Goal: Information Seeking & Learning: Learn about a topic

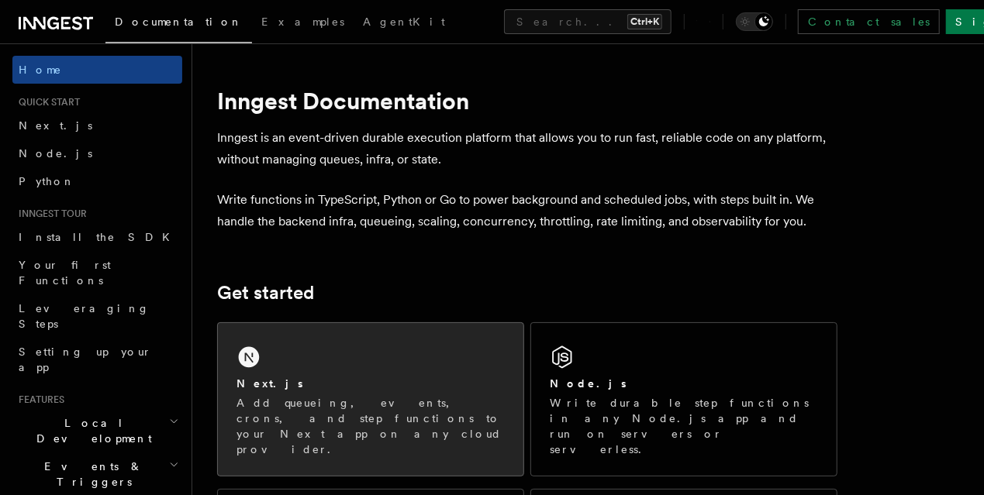
click at [362, 349] on div "Next.js Add queueing, events, crons, and step functions to your Next app on any…" at bounding box center [370, 399] width 305 height 153
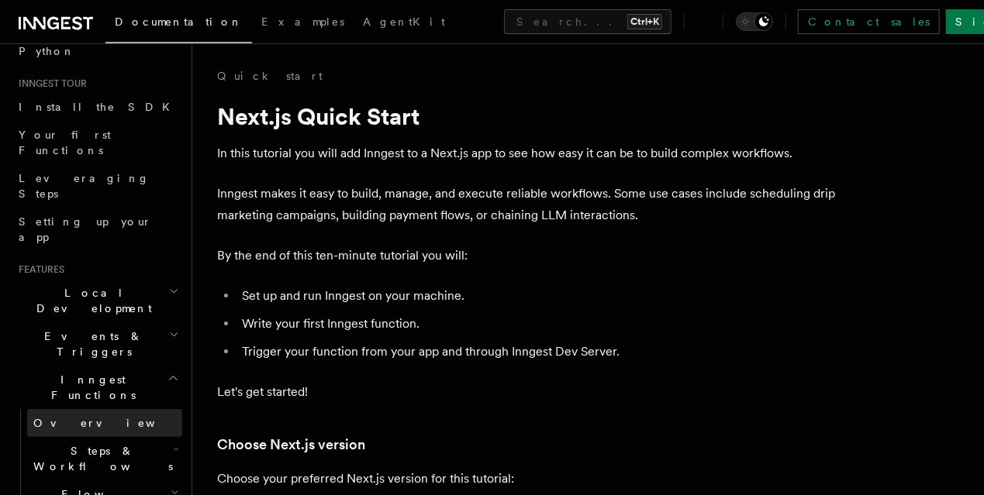
scroll to position [138, 0]
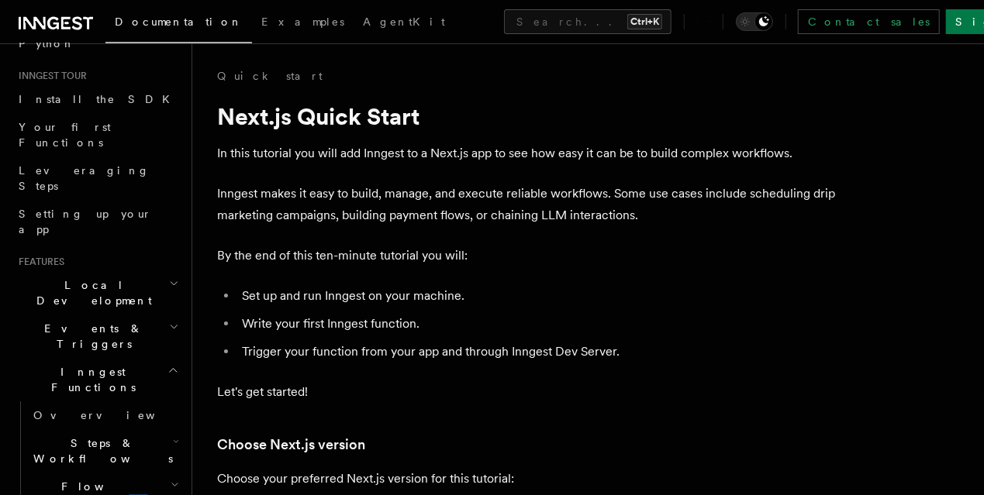
click at [169, 321] on icon "button" at bounding box center [174, 327] width 10 height 12
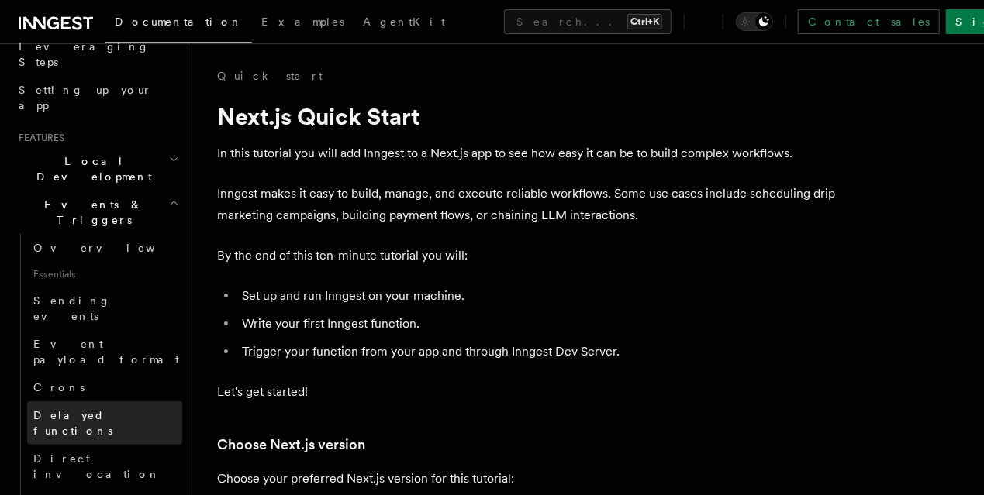
scroll to position [275, 0]
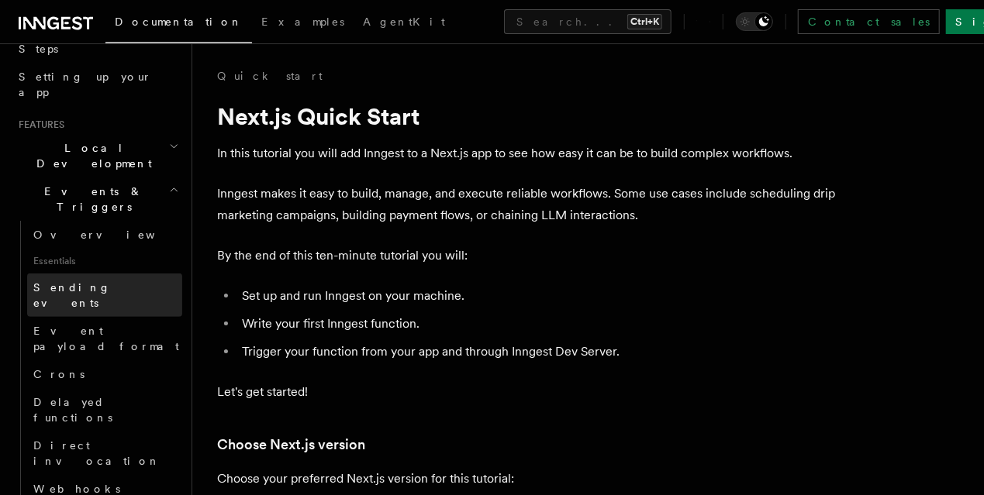
click at [117, 274] on link "Sending events" at bounding box center [104, 295] width 155 height 43
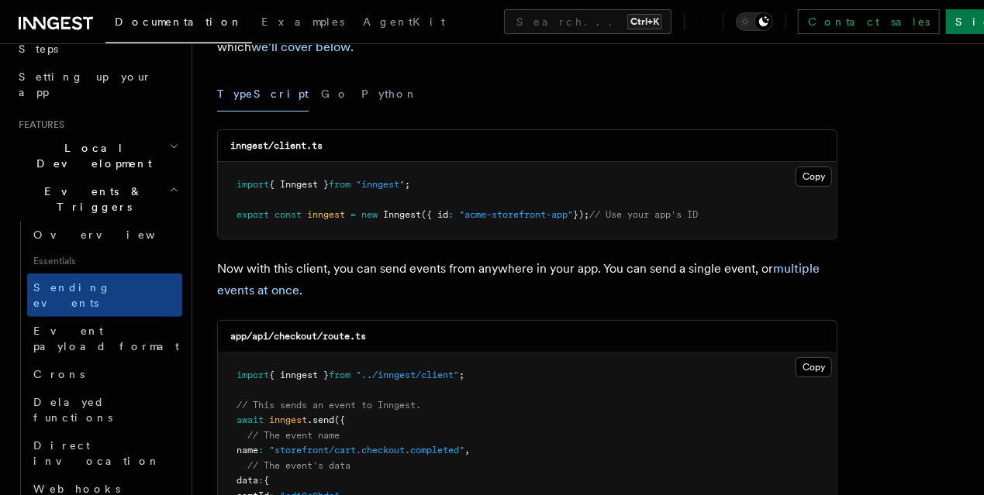
scroll to position [206, 0]
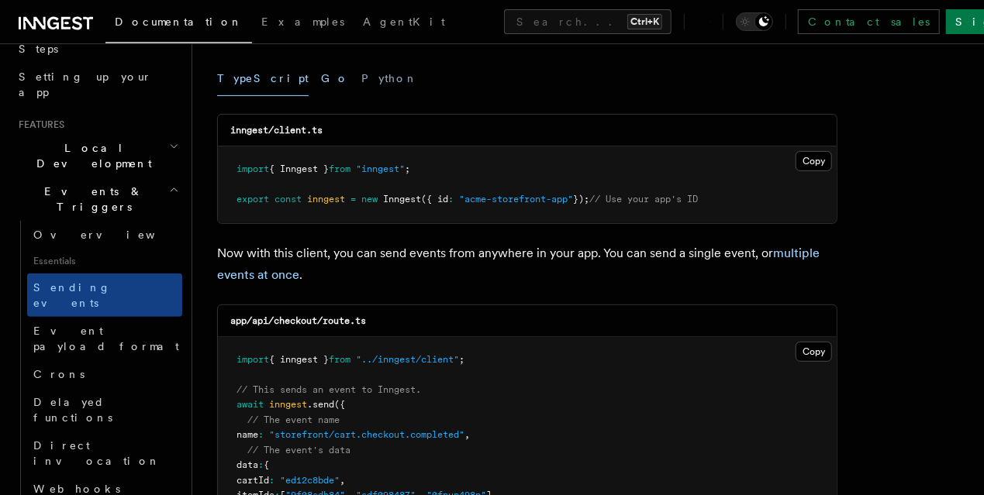
click at [321, 76] on button "Go" at bounding box center [335, 78] width 28 height 35
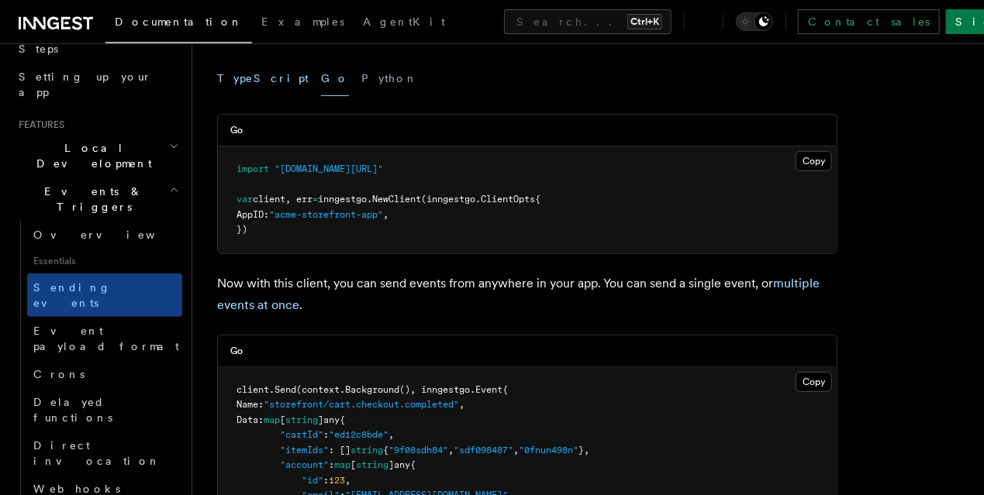
click at [248, 76] on button "TypeScript" at bounding box center [262, 78] width 91 height 35
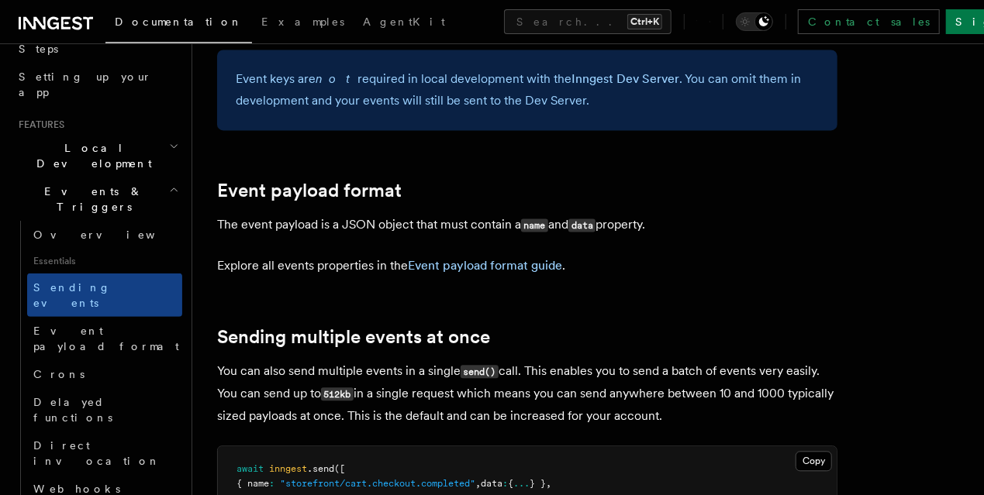
scroll to position [1791, 0]
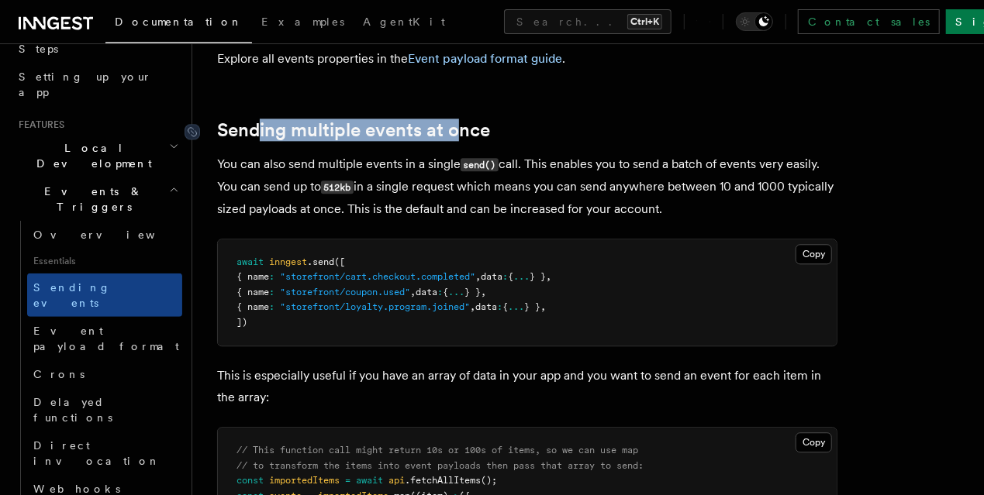
drag, startPoint x: 452, startPoint y: 101, endPoint x: 464, endPoint y: 101, distance: 12.4
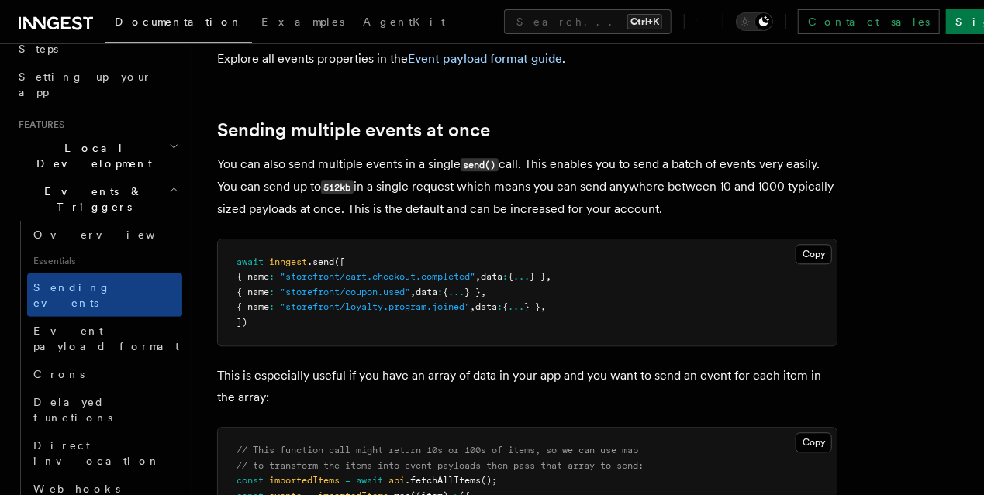
click at [492, 158] on code "send()" at bounding box center [479, 164] width 38 height 13
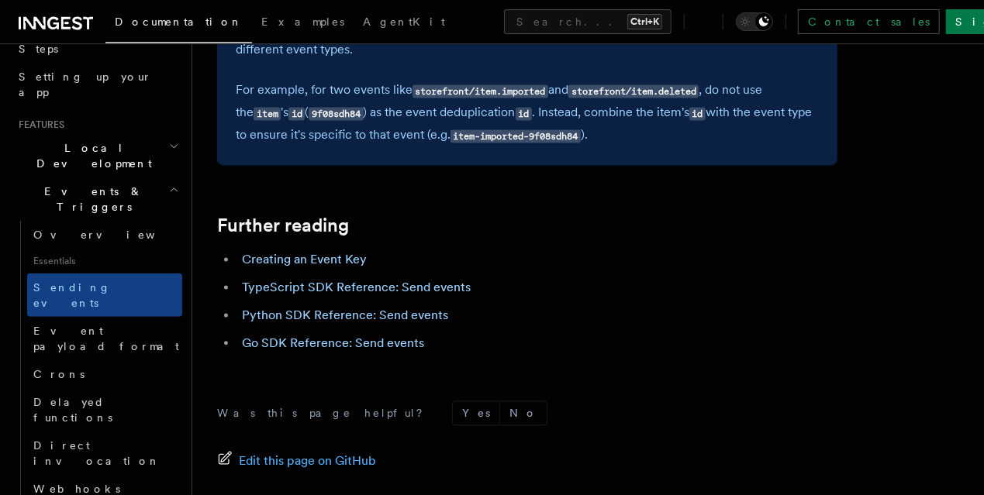
scroll to position [4478, 0]
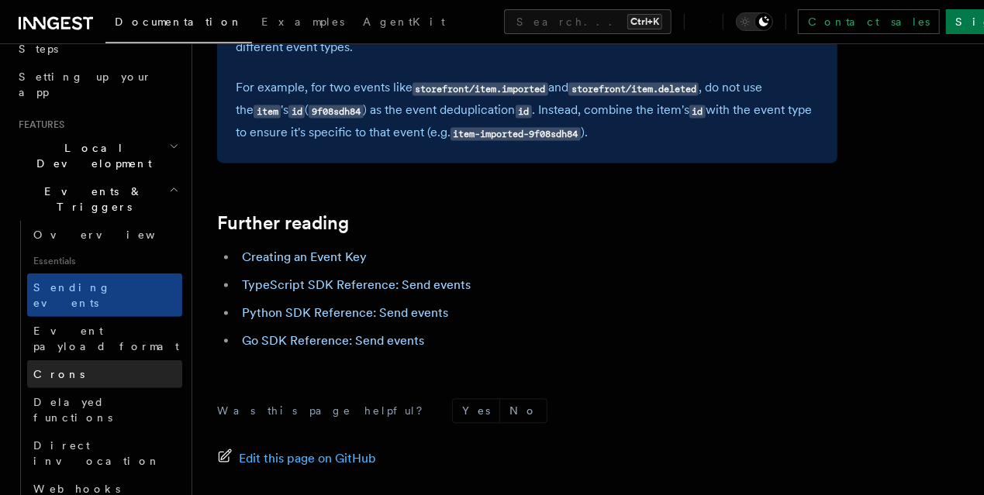
click at [129, 360] on link "Crons" at bounding box center [104, 374] width 155 height 28
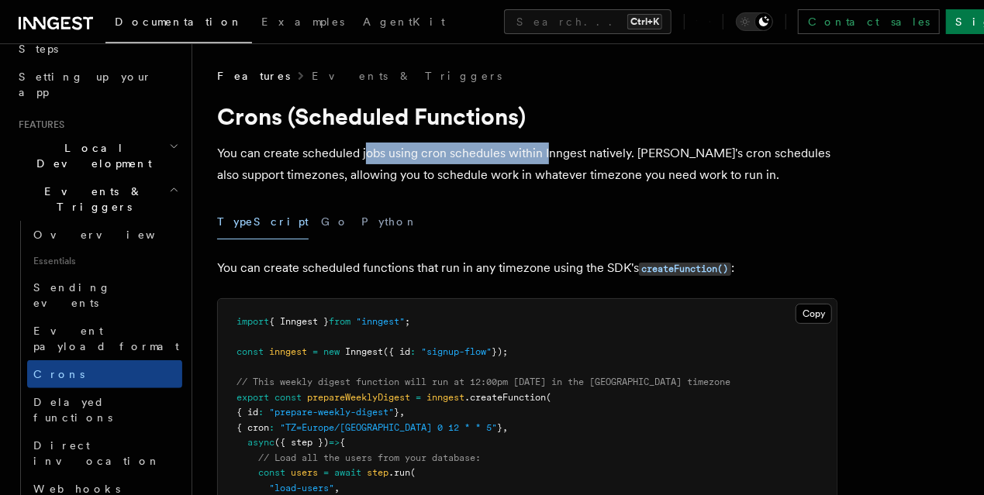
drag, startPoint x: 519, startPoint y: 150, endPoint x: 597, endPoint y: 150, distance: 78.3
click at [565, 150] on p "You can create scheduled jobs using cron schedules within Inngest natively. Inn…" at bounding box center [527, 164] width 620 height 43
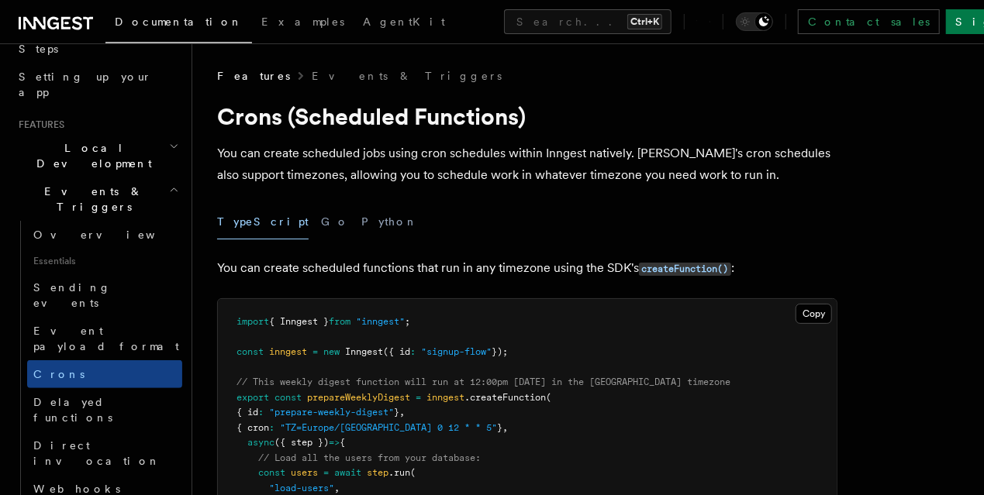
drag, startPoint x: 621, startPoint y: 153, endPoint x: 629, endPoint y: 153, distance: 8.5
click at [621, 153] on p "You can create scheduled jobs using cron schedules within Inngest natively. Inn…" at bounding box center [527, 164] width 620 height 43
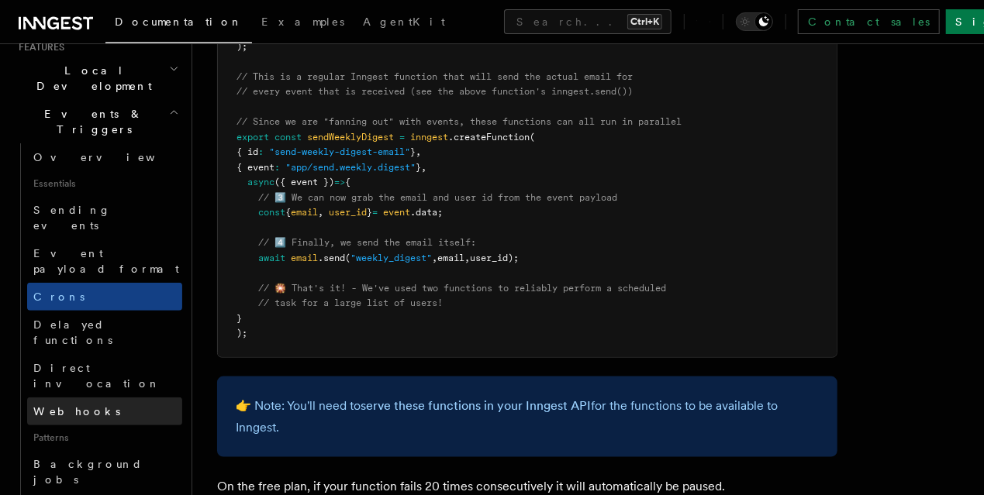
scroll to position [378, 0]
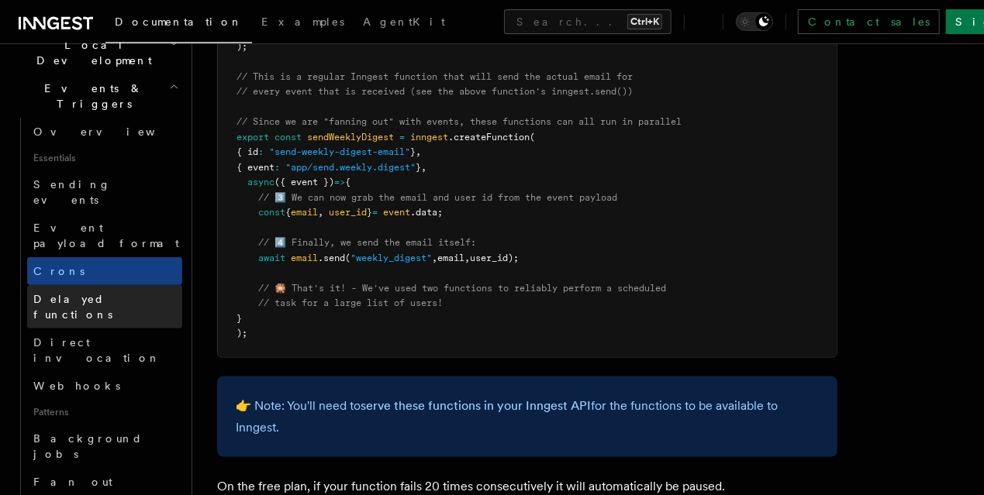
click at [118, 285] on link "Delayed functions" at bounding box center [104, 306] width 155 height 43
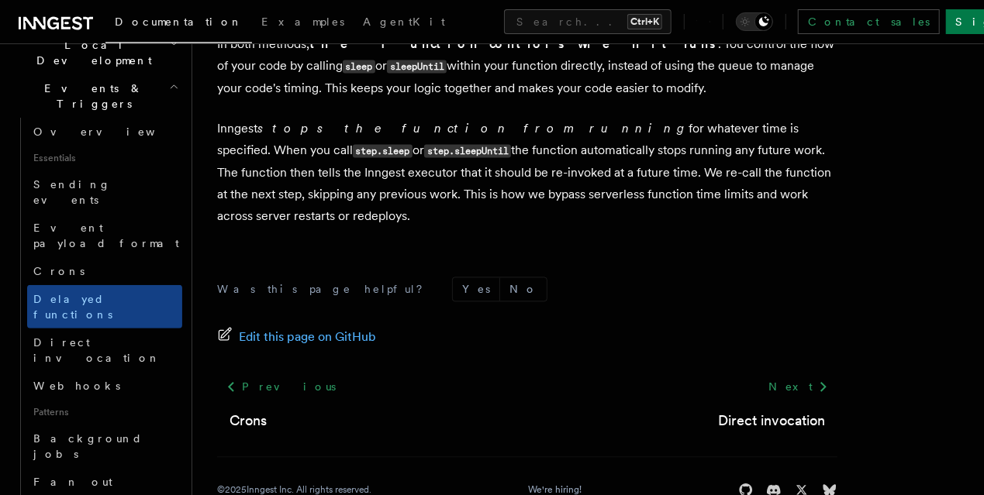
scroll to position [1544, 0]
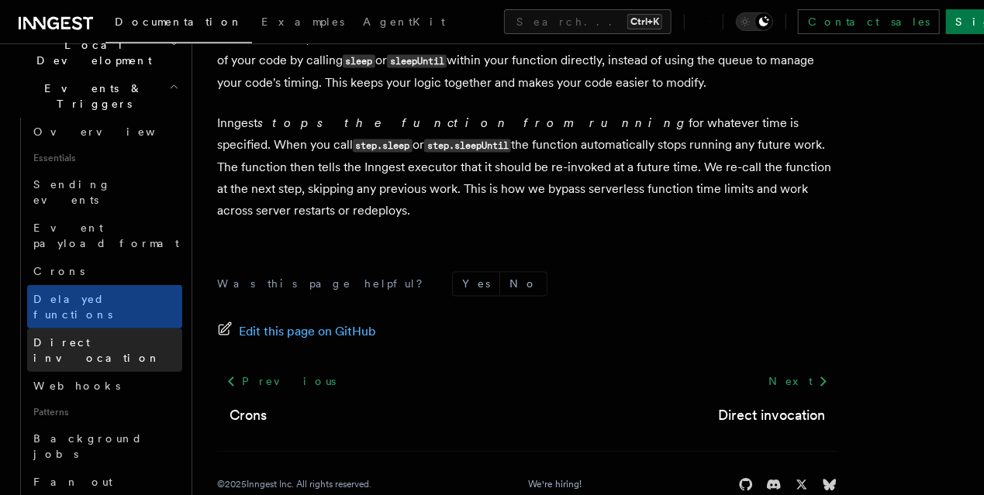
click at [94, 336] on span "Direct invocation" at bounding box center [96, 350] width 127 height 28
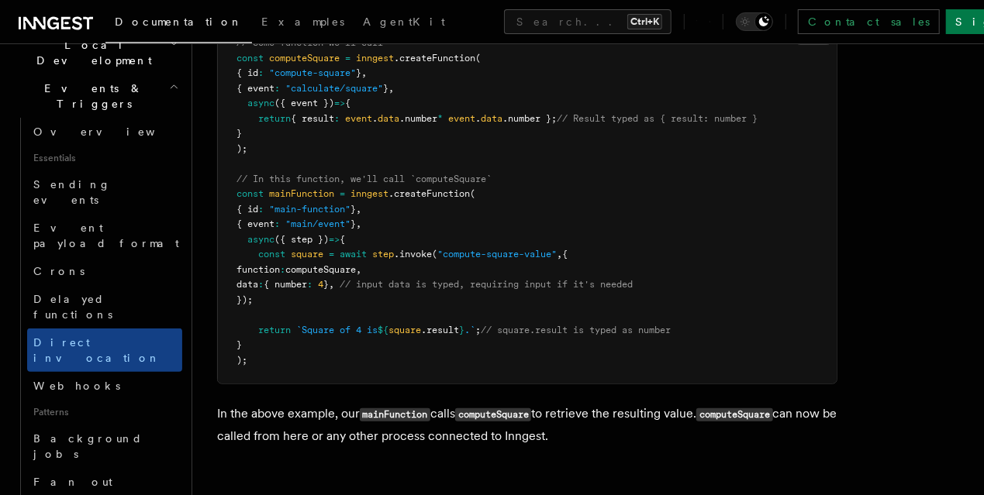
scroll to position [654, 0]
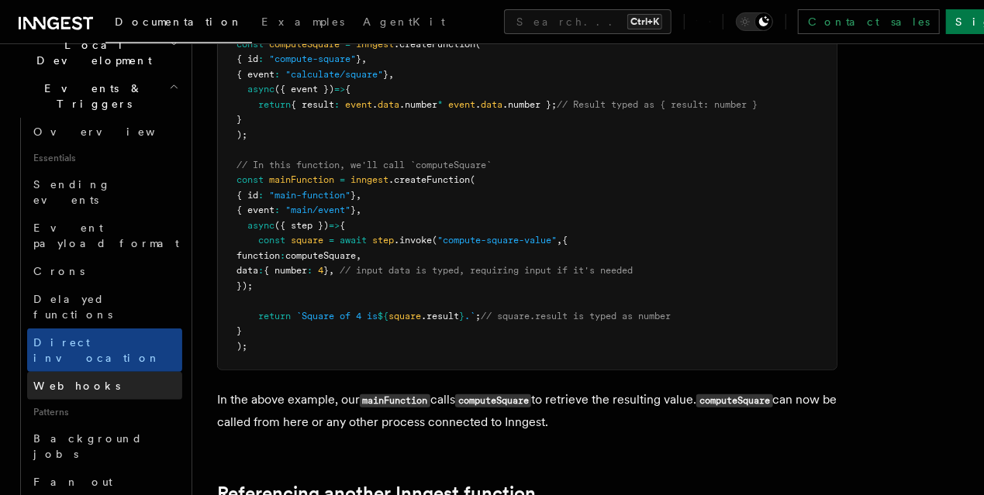
click at [107, 372] on link "Webhooks" at bounding box center [104, 386] width 155 height 28
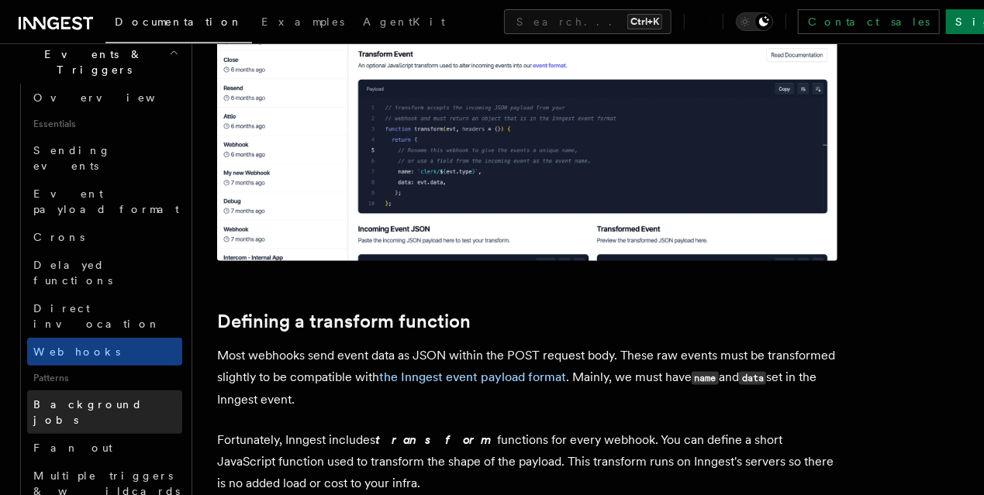
scroll to position [482, 0]
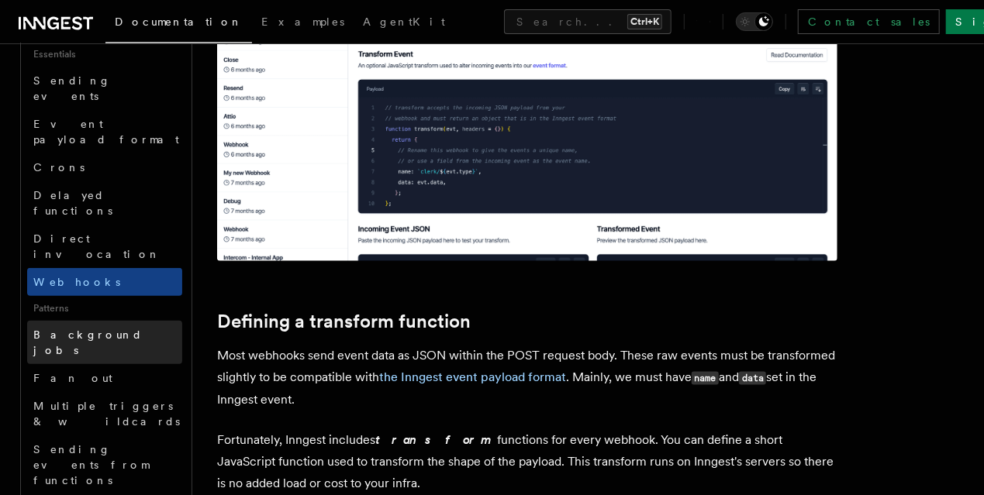
click at [138, 321] on link "Background jobs" at bounding box center [104, 342] width 155 height 43
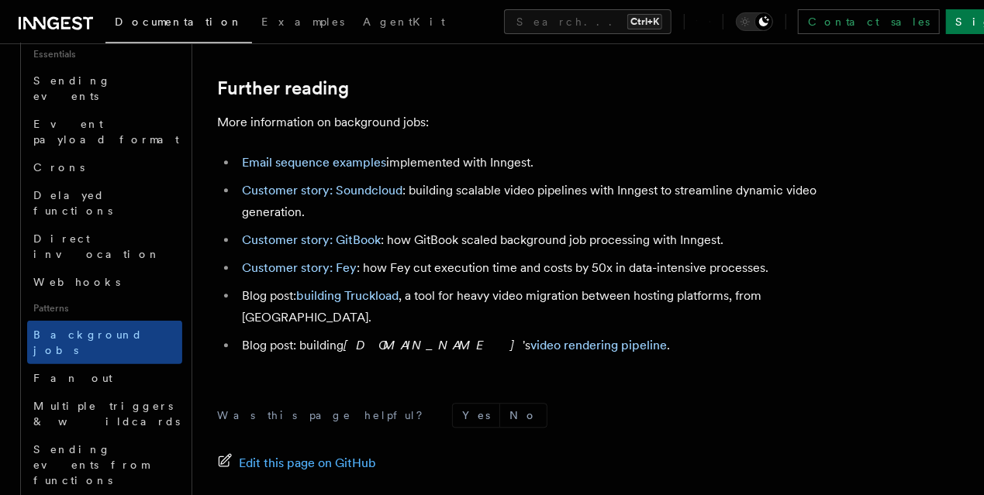
scroll to position [1722, 0]
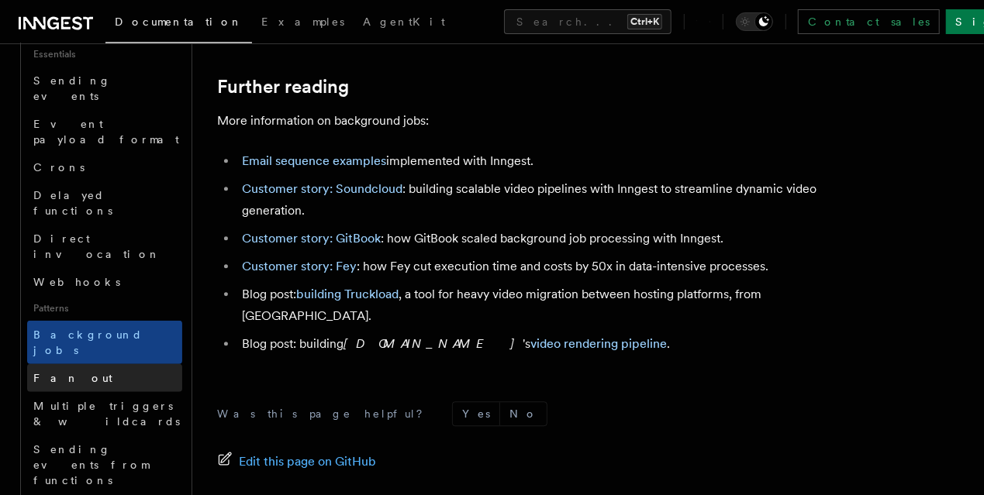
click at [116, 364] on link "Fan out" at bounding box center [104, 378] width 155 height 28
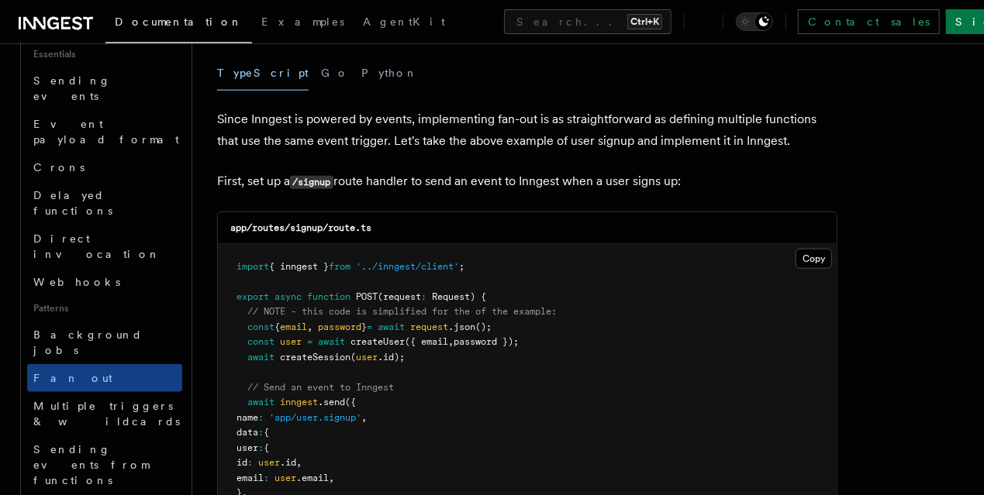
scroll to position [826, 0]
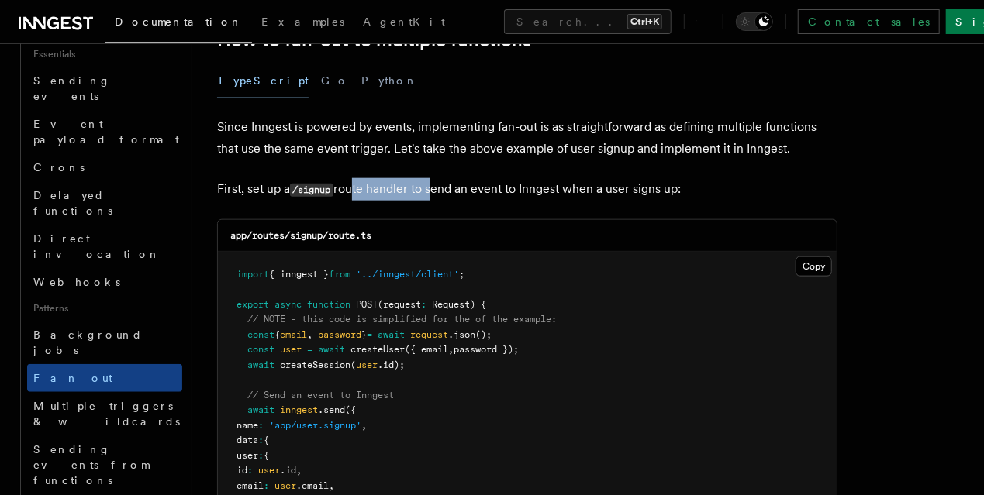
drag, startPoint x: 406, startPoint y: 163, endPoint x: 430, endPoint y: 163, distance: 24.0
click at [430, 178] on p "First, set up a /signup route handler to send an event to Inngest when a user s…" at bounding box center [527, 189] width 620 height 22
click at [580, 178] on p "First, set up a /signup route handler to send an event to Inngest when a user s…" at bounding box center [527, 189] width 620 height 22
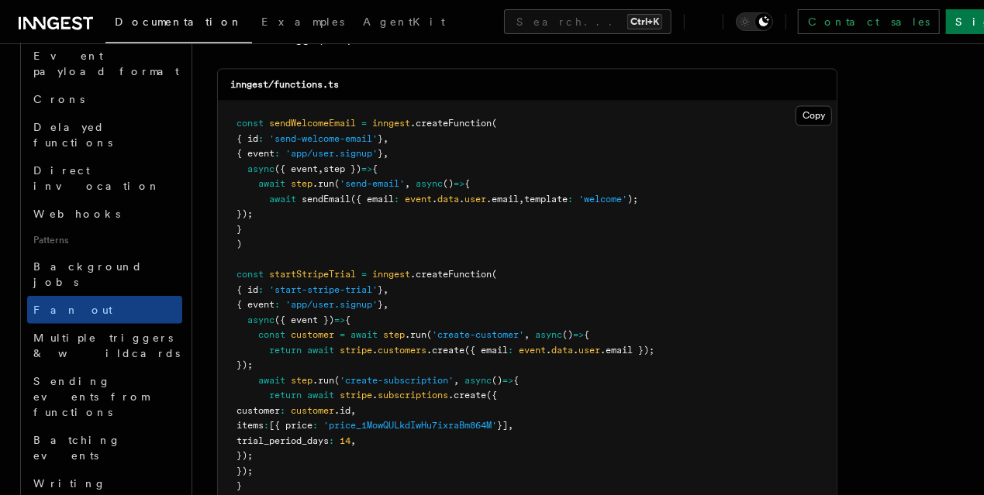
scroll to position [551, 0]
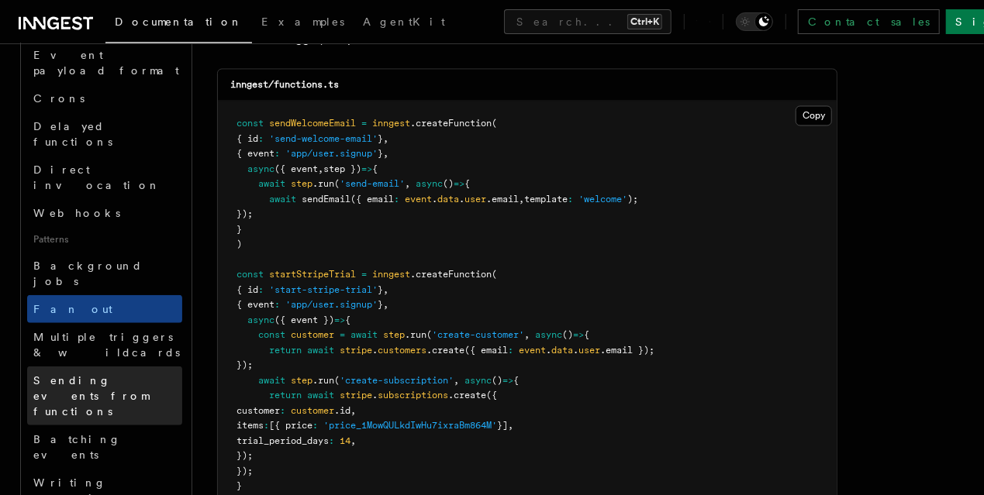
click at [134, 373] on span "Sending events from functions" at bounding box center [107, 396] width 149 height 47
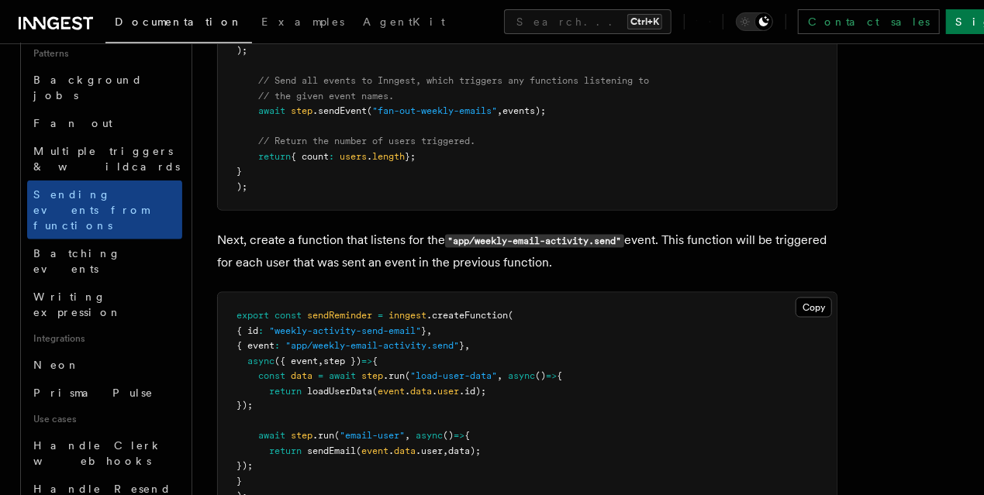
scroll to position [758, 0]
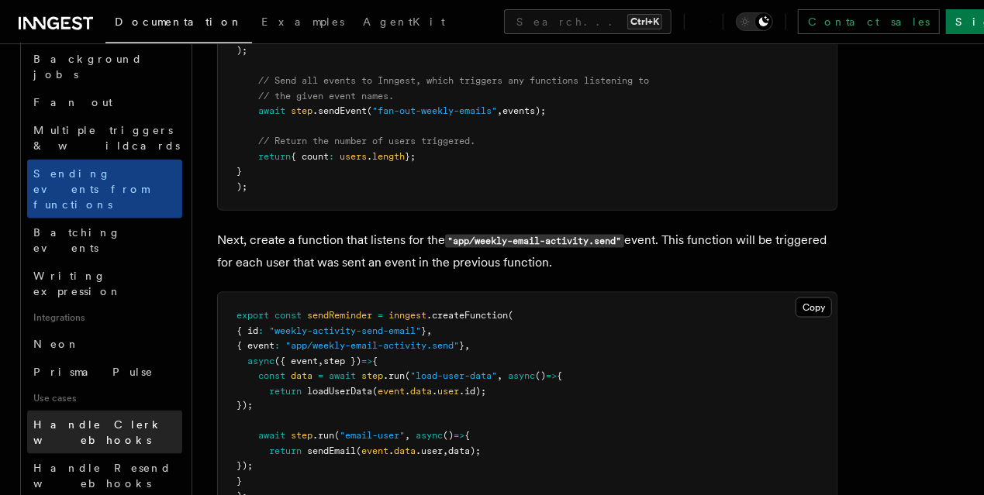
click at [126, 419] on span "Handle Clerk webhooks" at bounding box center [97, 433] width 129 height 28
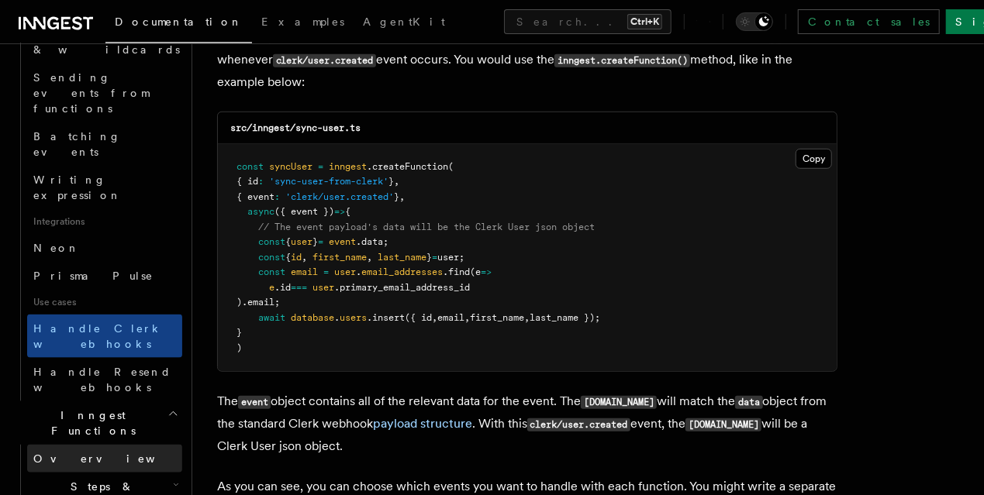
scroll to position [861, 0]
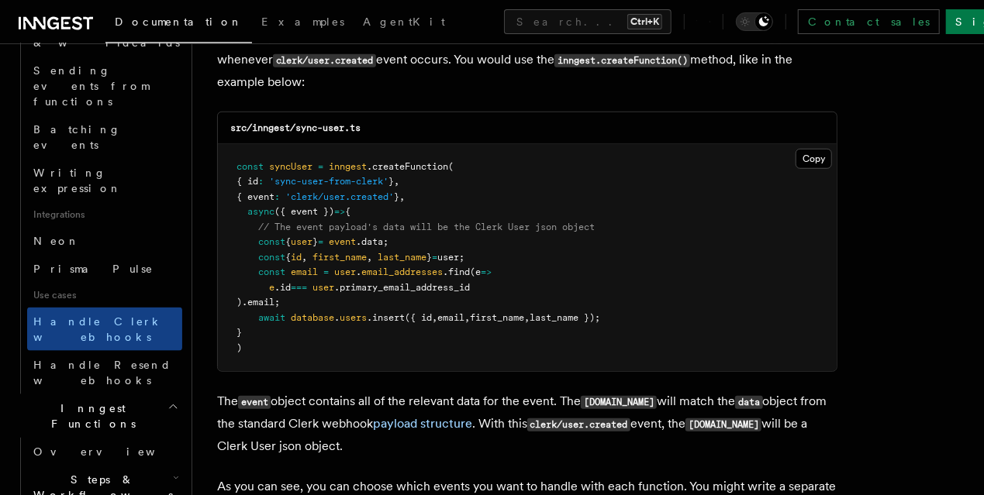
click at [167, 401] on icon "button" at bounding box center [173, 407] width 12 height 12
click at [173, 472] on icon "button" at bounding box center [176, 478] width 6 height 12
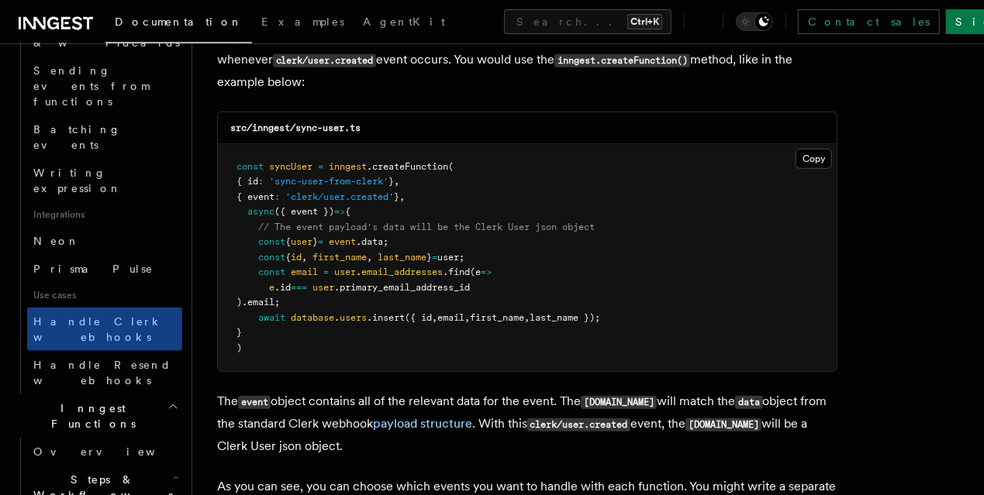
click at [173, 472] on icon "button" at bounding box center [176, 478] width 6 height 12
click at [63, 446] on span "Overview" at bounding box center [113, 452] width 160 height 12
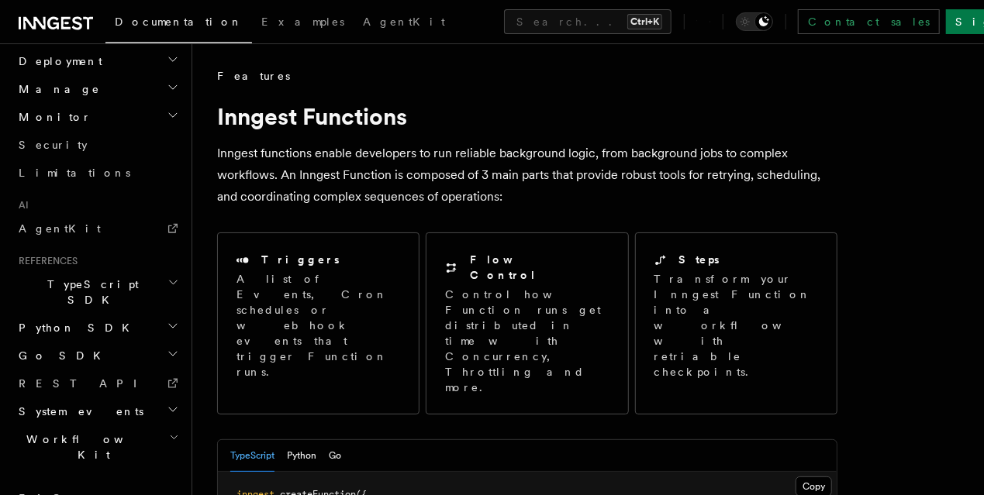
scroll to position [776, 0]
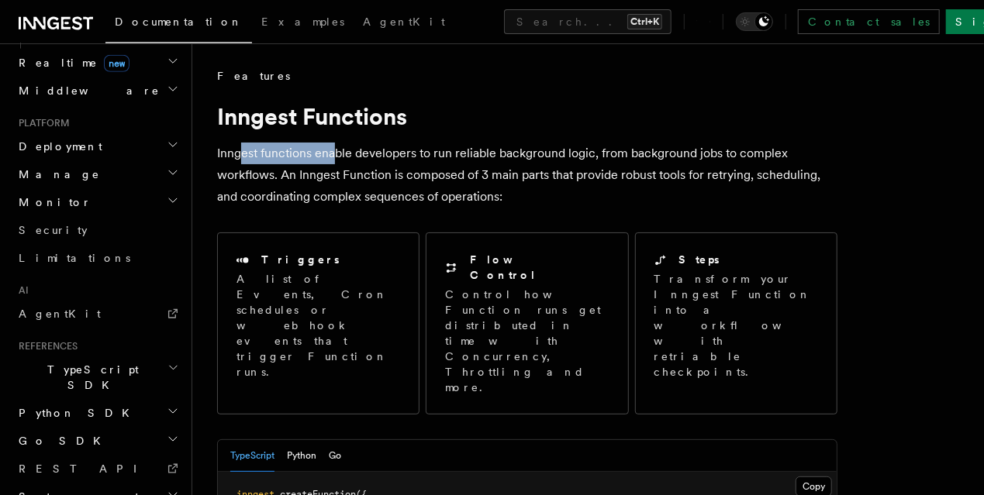
drag, startPoint x: 302, startPoint y: 157, endPoint x: 333, endPoint y: 157, distance: 31.0
click at [333, 157] on p "Inngest functions enable developers to run reliable background logic, from back…" at bounding box center [527, 175] width 620 height 65
drag, startPoint x: 398, startPoint y: 158, endPoint x: 437, endPoint y: 156, distance: 38.8
click at [436, 156] on p "Inngest functions enable developers to run reliable background logic, from back…" at bounding box center [527, 175] width 620 height 65
click at [437, 156] on p "Inngest functions enable developers to run reliable background logic, from back…" at bounding box center [527, 175] width 620 height 65
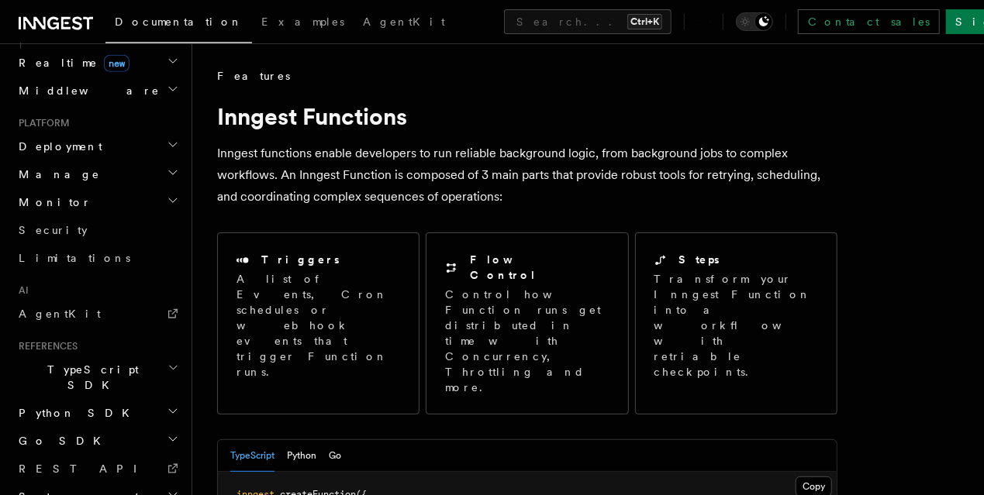
click at [532, 157] on p "Inngest functions enable developers to run reliable background logic, from back…" at bounding box center [527, 175] width 620 height 65
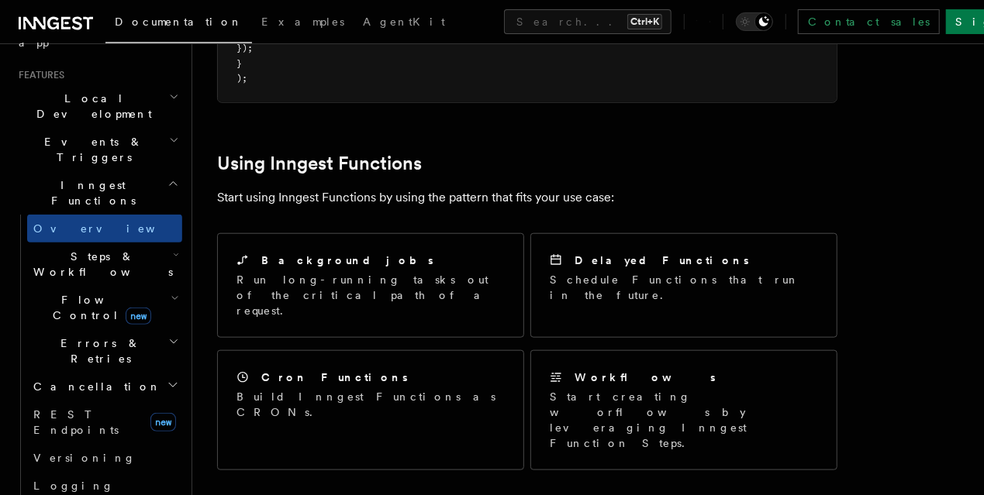
scroll to position [293, 0]
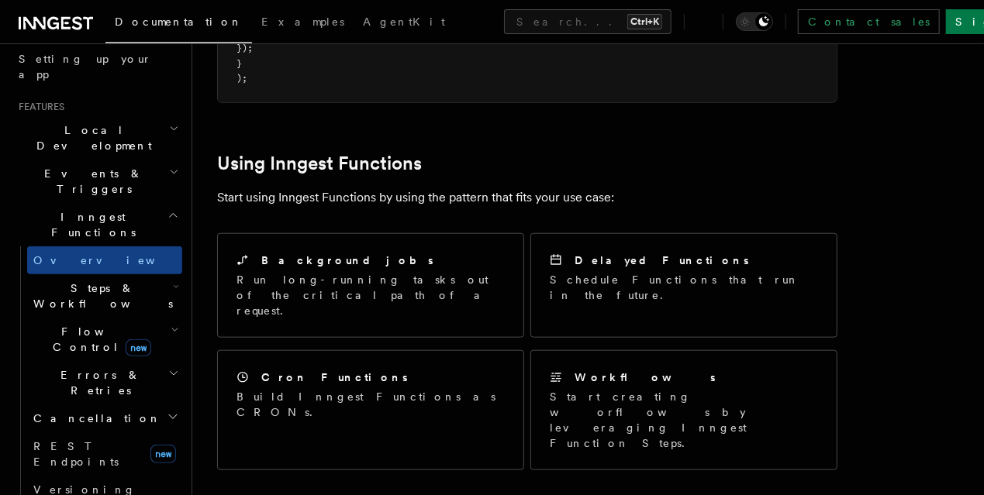
click at [156, 274] on h2 "Steps & Workflows" at bounding box center [104, 295] width 155 height 43
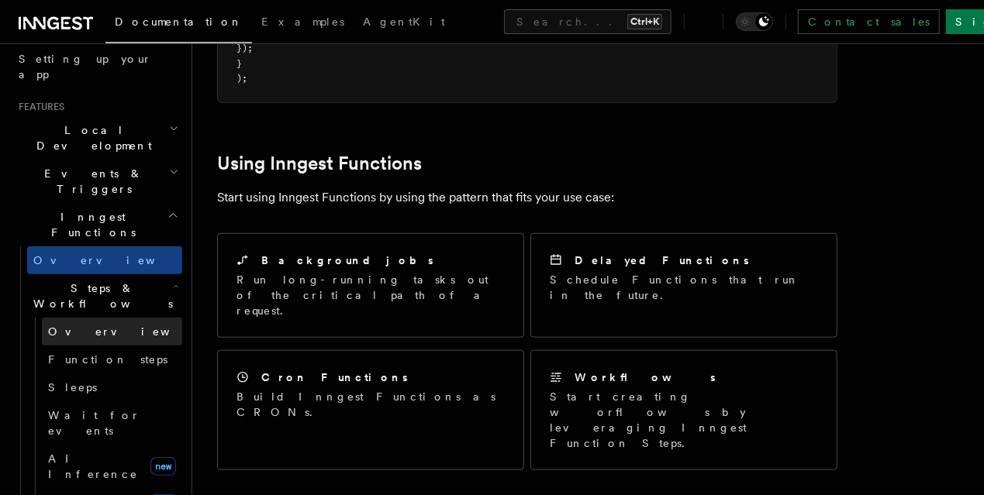
click at [87, 318] on link "Overview" at bounding box center [112, 332] width 140 height 28
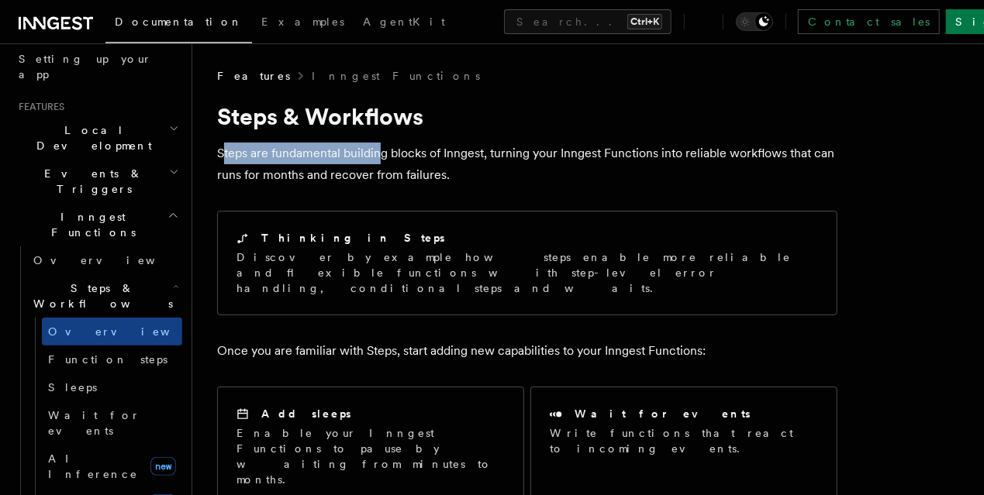
drag, startPoint x: 237, startPoint y: 156, endPoint x: 390, endPoint y: 163, distance: 152.8
click at [384, 162] on p "Steps are fundamental building blocks of Inngest, turning your Inngest Function…" at bounding box center [527, 164] width 620 height 43
click at [487, 174] on p "Steps are fundamental building blocks of Inngest, turning your Inngest Function…" at bounding box center [527, 164] width 620 height 43
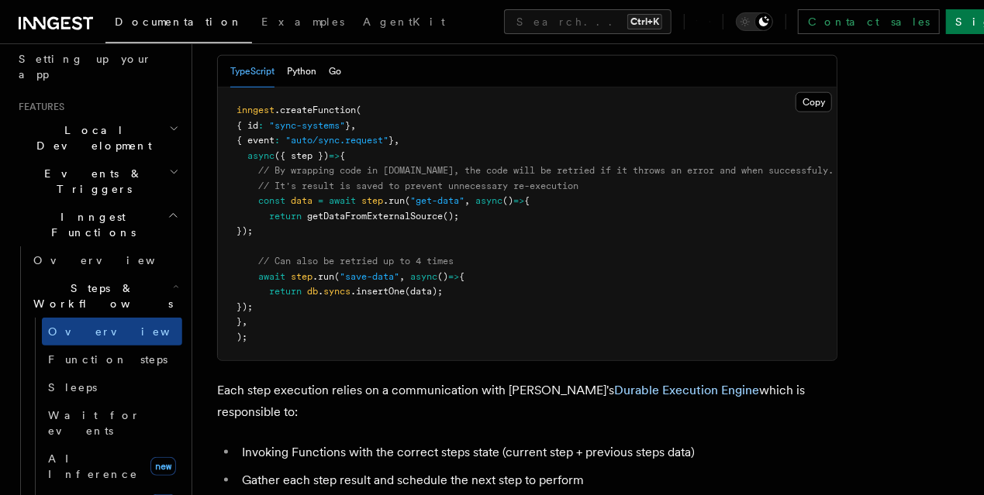
scroll to position [930, 0]
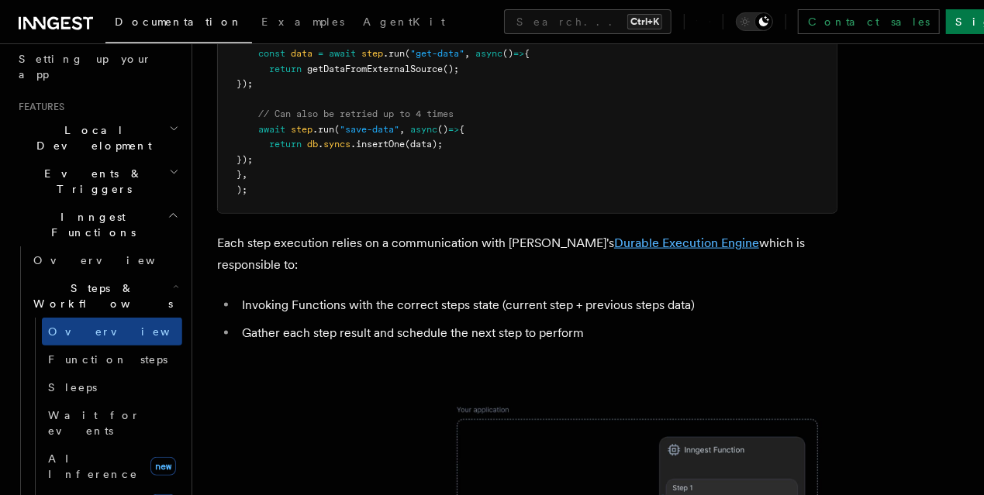
click at [614, 236] on link "Durable Execution Engine" at bounding box center [686, 243] width 145 height 15
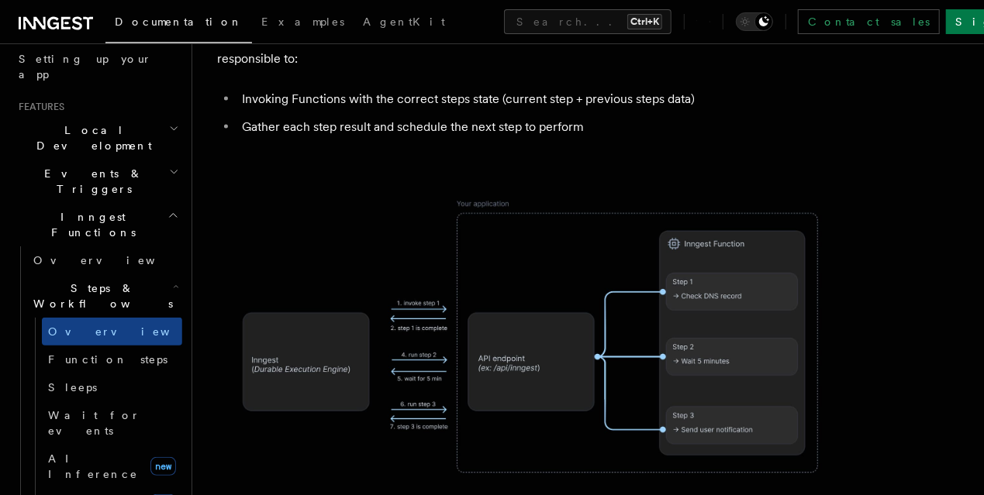
scroll to position [1343, 0]
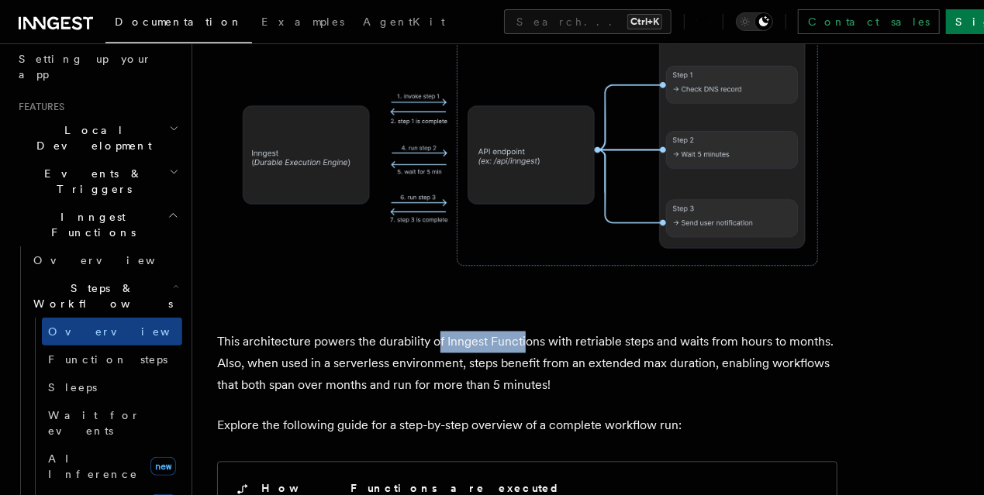
drag, startPoint x: 479, startPoint y: 264, endPoint x: 556, endPoint y: 258, distance: 76.9
click at [544, 332] on p "This architecture powers the durability of Inngest Functions with retriable ste…" at bounding box center [527, 364] width 620 height 65
click at [724, 332] on p "This architecture powers the durability of Inngest Functions with retriable ste…" at bounding box center [527, 364] width 620 height 65
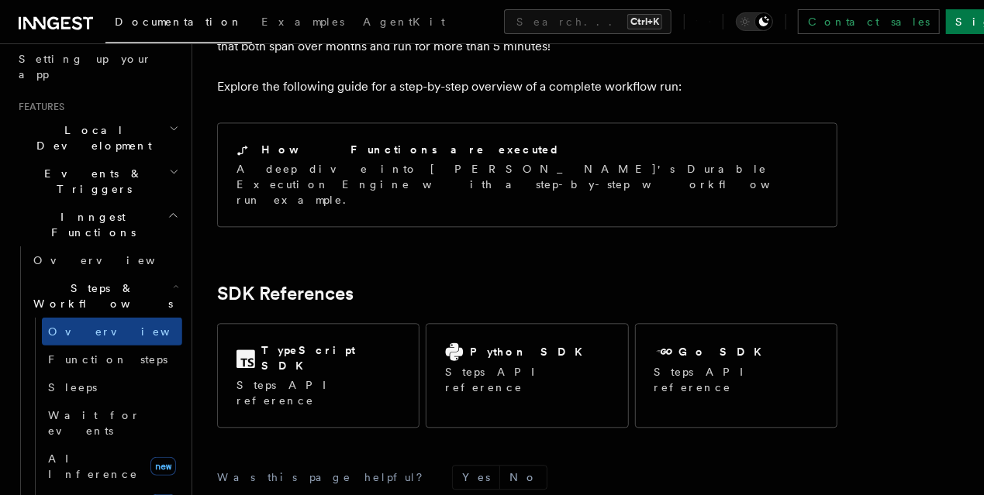
scroll to position [1688, 0]
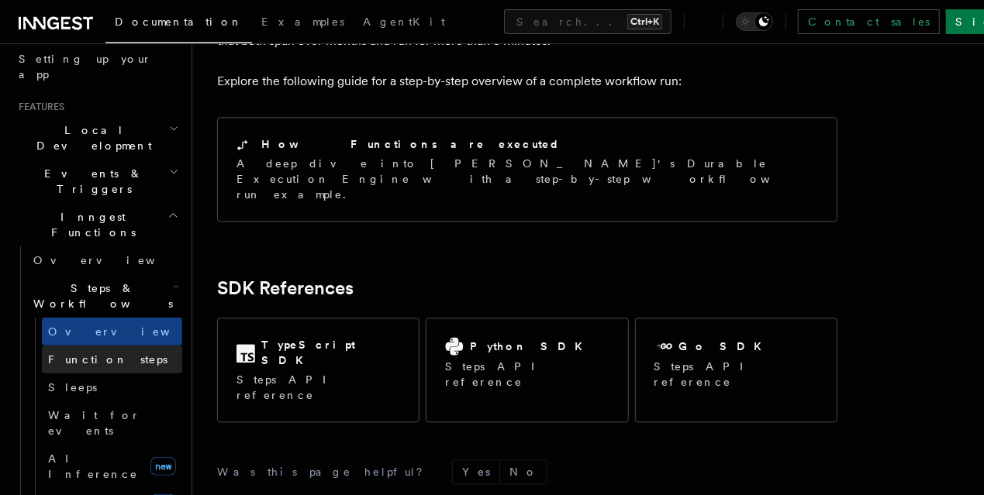
click at [142, 346] on link "Function steps" at bounding box center [112, 360] width 140 height 28
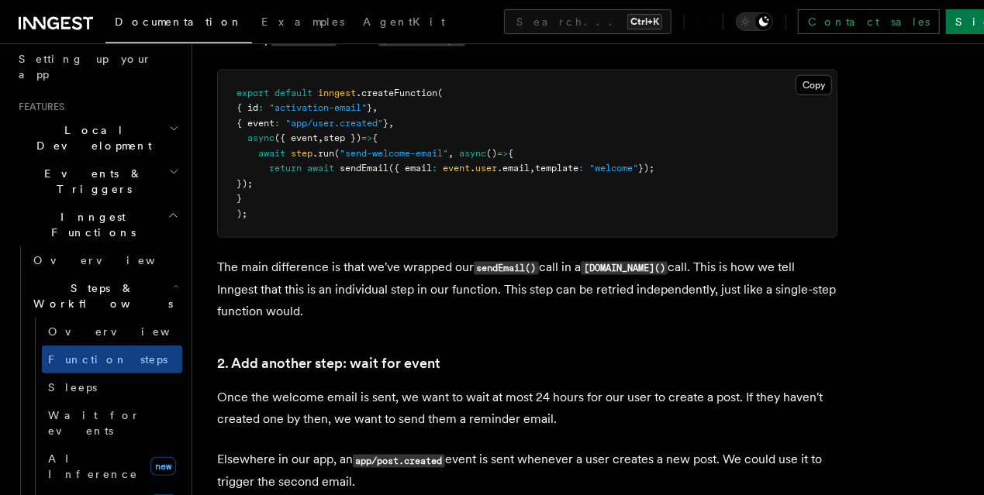
scroll to position [1136, 0]
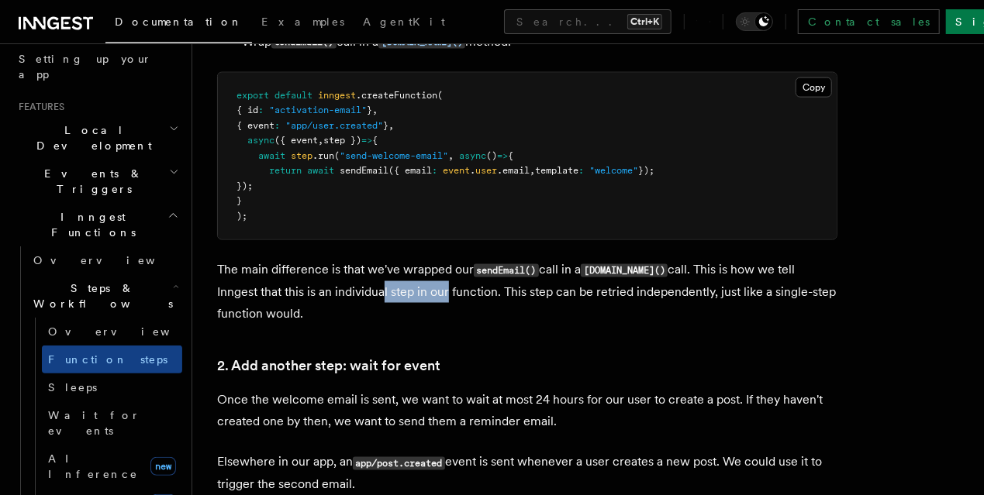
drag, startPoint x: 388, startPoint y: 291, endPoint x: 402, endPoint y: 292, distance: 14.0
click at [399, 291] on p "The main difference is that we've wrapped our sendEmail() call in a step.run() …" at bounding box center [527, 292] width 620 height 66
click at [470, 292] on p "The main difference is that we've wrapped our sendEmail() call in a step.run() …" at bounding box center [527, 292] width 620 height 66
drag, startPoint x: 388, startPoint y: 292, endPoint x: 417, endPoint y: 291, distance: 29.5
click at [417, 291] on p "The main difference is that we've wrapped our sendEmail() call in a step.run() …" at bounding box center [527, 292] width 620 height 66
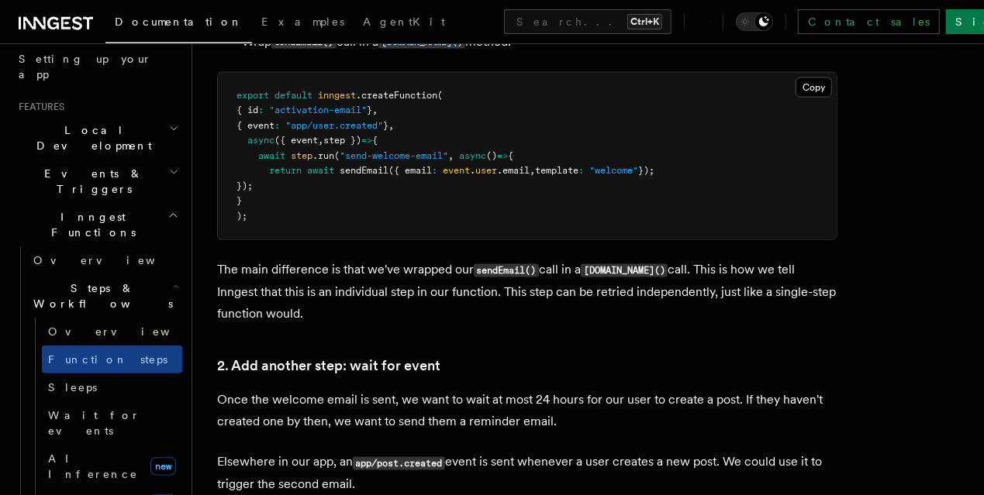
click at [515, 295] on p "The main difference is that we've wrapped our sendEmail() call in a step.run() …" at bounding box center [527, 292] width 620 height 66
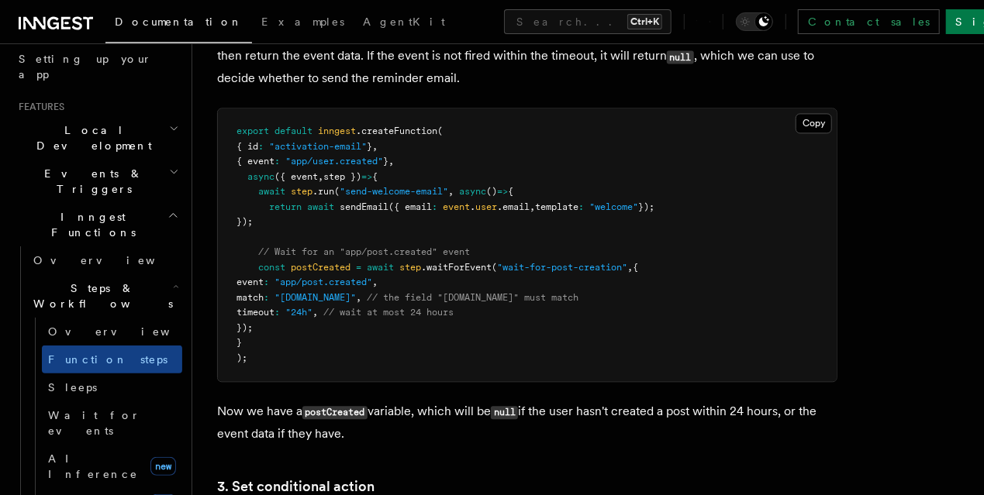
scroll to position [1618, 0]
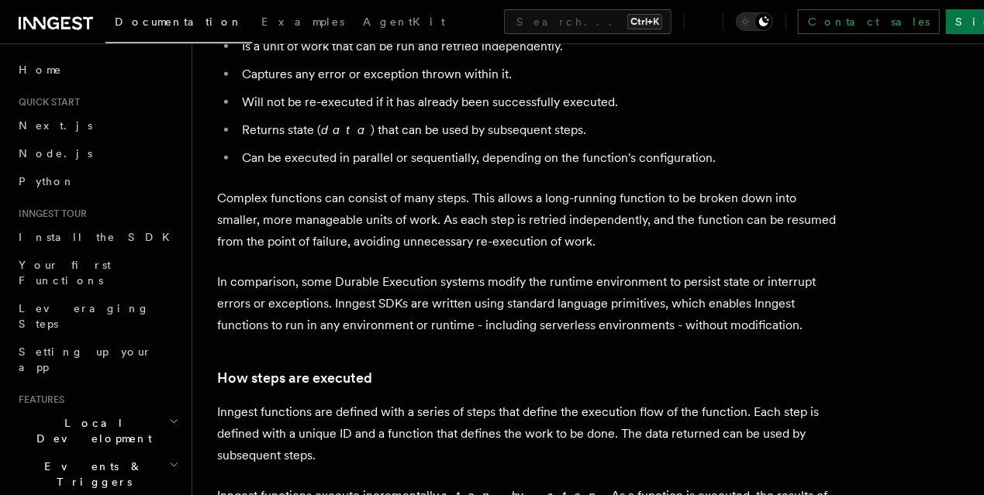
scroll to position [964, 0]
